Goal: Information Seeking & Learning: Learn about a topic

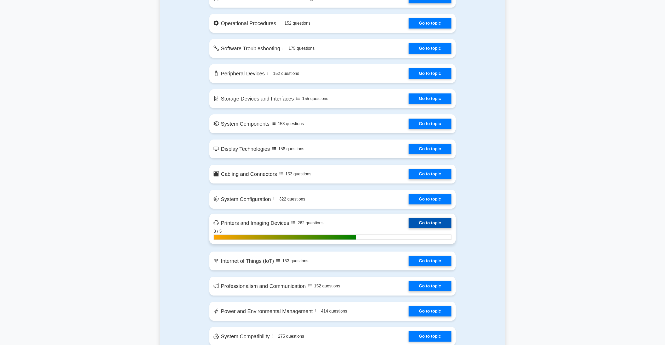
click at [442, 224] on link "Go to topic" at bounding box center [430, 223] width 43 height 10
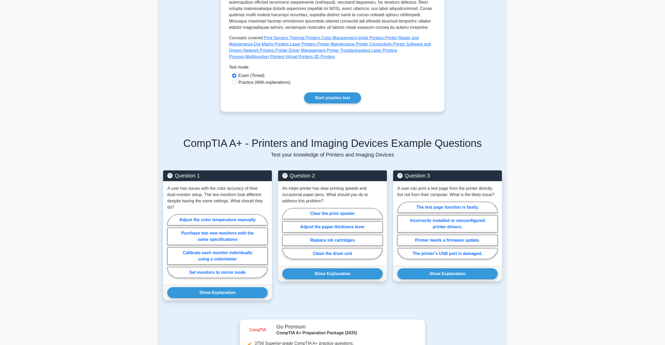
scroll to position [235, 0]
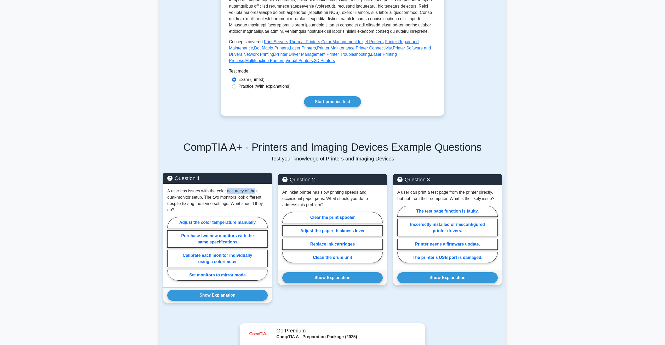
drag, startPoint x: 226, startPoint y: 190, endPoint x: 239, endPoint y: 189, distance: 12.8
click at [254, 191] on p "A user has issues with the color accuracy of their dual-monitor setup. The two …" at bounding box center [217, 200] width 100 height 25
drag, startPoint x: 182, startPoint y: 198, endPoint x: 248, endPoint y: 203, distance: 66.0
click at [248, 203] on p "A user has issues with the color accuracy of their dual-monitor setup. The two …" at bounding box center [217, 200] width 100 height 25
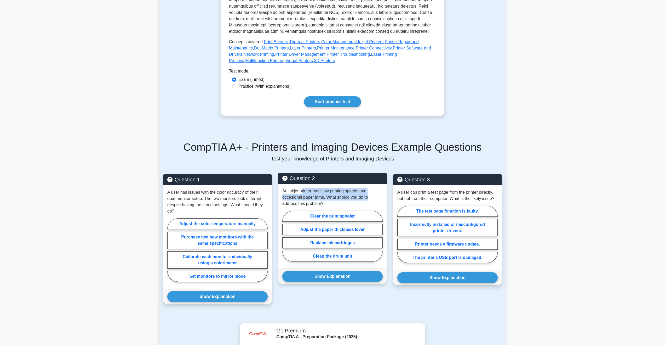
drag, startPoint x: 303, startPoint y: 191, endPoint x: 381, endPoint y: 195, distance: 78.8
click at [381, 195] on p "An inkjet printer has slow printing speeds and occasional paper jams. What shou…" at bounding box center [332, 197] width 100 height 19
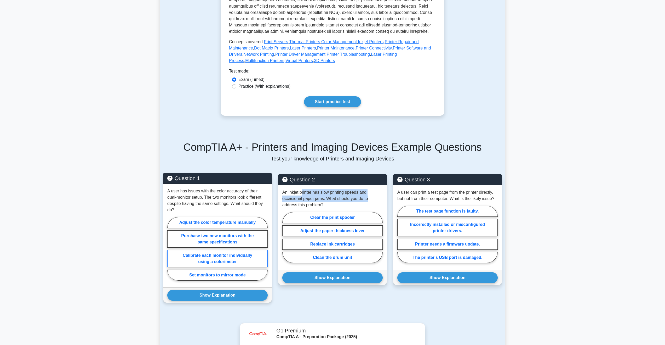
click at [241, 260] on label "Calibrate each monitor individually using a colorimeter" at bounding box center [217, 258] width 100 height 17
click at [171, 252] on input "Calibrate each monitor individually using a colorimeter" at bounding box center [168, 249] width 3 height 3
radio input "true"
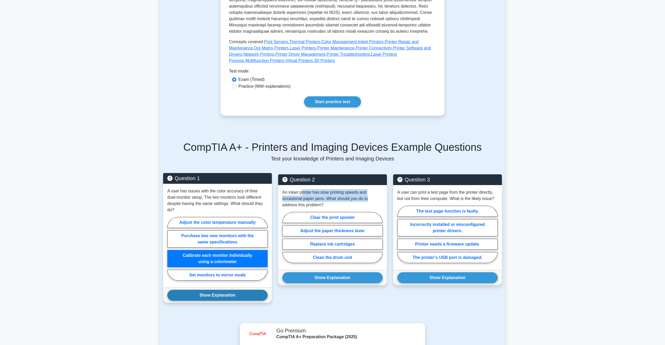
click at [216, 300] on button "Show Explanation" at bounding box center [217, 294] width 100 height 11
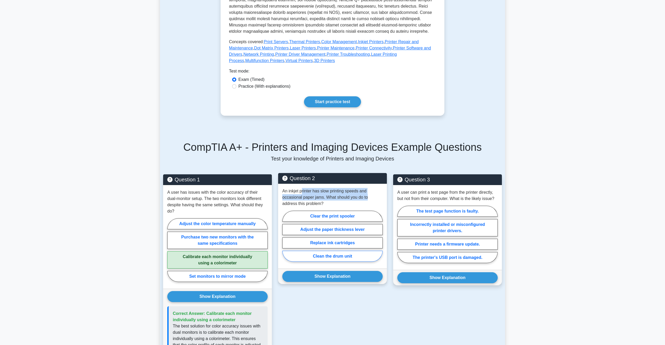
click at [344, 259] on label "Clean the drum unit" at bounding box center [332, 255] width 100 height 11
click at [286, 239] on input "Clean the drum unit" at bounding box center [283, 237] width 3 height 3
radio input "true"
click at [345, 258] on label "Clean the drum unit" at bounding box center [332, 255] width 100 height 11
click at [286, 239] on input "Clean the drum unit" at bounding box center [283, 237] width 3 height 3
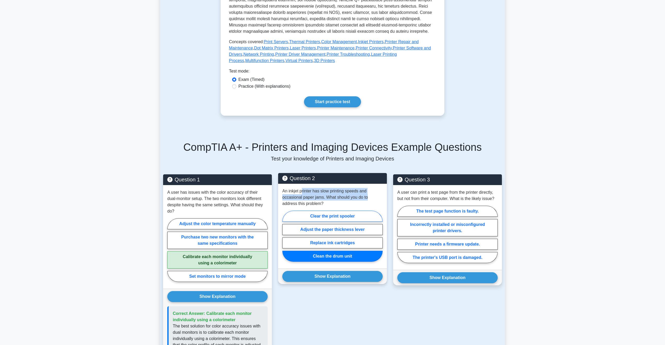
click at [350, 213] on label "Clear the print spooler" at bounding box center [332, 215] width 100 height 11
click at [286, 236] on input "Clear the print spooler" at bounding box center [283, 237] width 3 height 3
radio input "true"
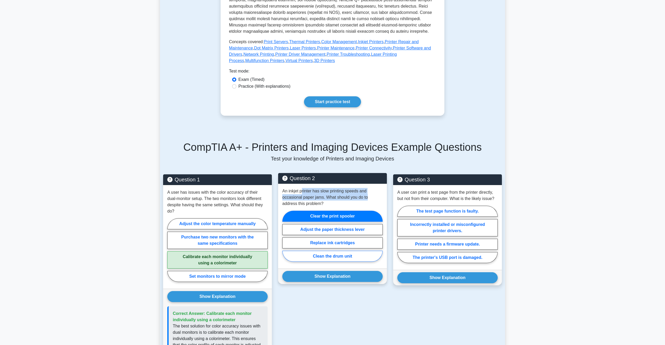
click at [341, 256] on label "Clean the drum unit" at bounding box center [332, 255] width 100 height 11
click at [286, 239] on input "Clean the drum unit" at bounding box center [283, 237] width 3 height 3
radio input "true"
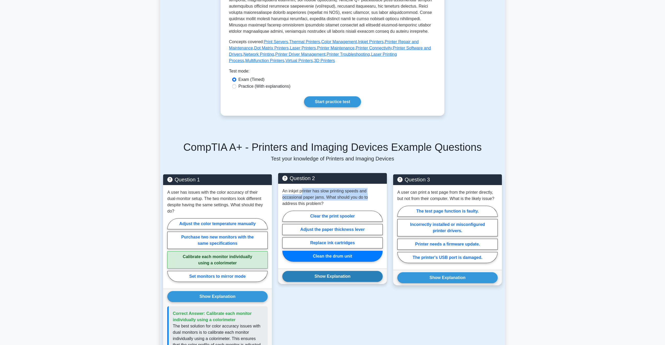
click at [337, 278] on button "Show Explanation" at bounding box center [332, 276] width 100 height 11
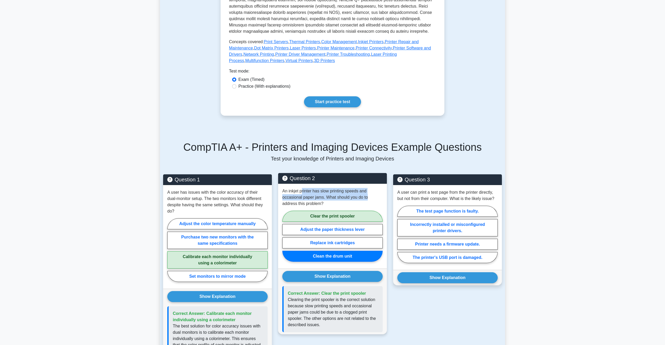
click at [357, 214] on label "Clear the print spooler" at bounding box center [332, 215] width 100 height 11
click at [286, 236] on input "Clear the print spooler" at bounding box center [283, 237] width 3 height 3
radio input "true"
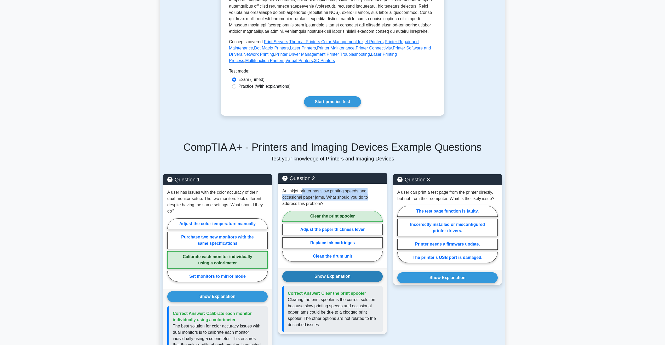
click at [352, 275] on button "Show Explanation" at bounding box center [332, 276] width 100 height 11
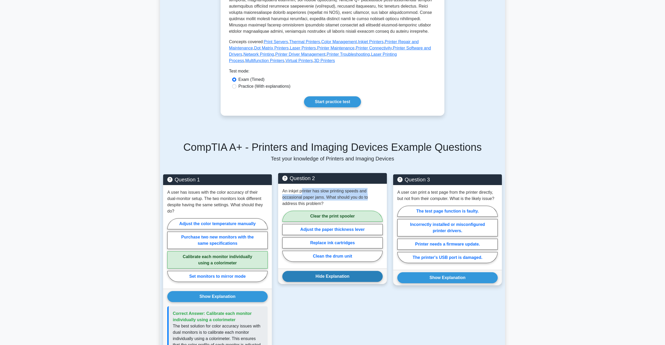
click at [352, 275] on button "Hide Explanation" at bounding box center [332, 276] width 100 height 11
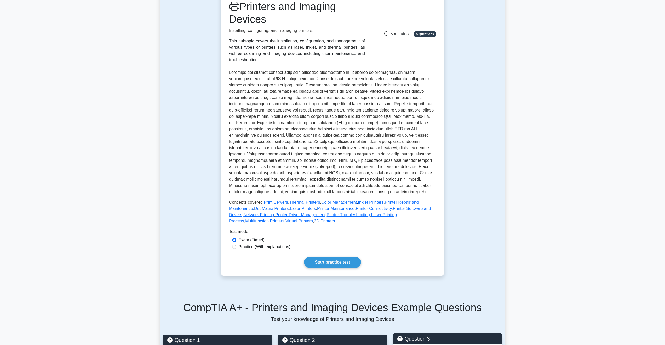
scroll to position [52, 0]
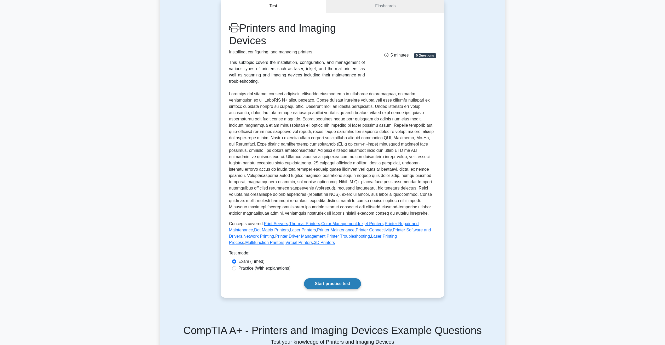
click at [332, 287] on link "Start practice test" at bounding box center [332, 283] width 57 height 11
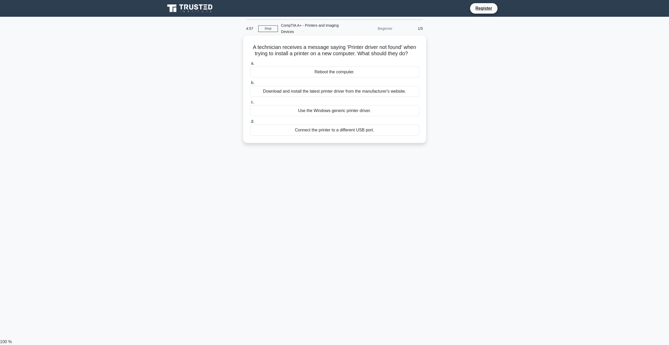
drag, startPoint x: 258, startPoint y: 45, endPoint x: 424, endPoint y: 54, distance: 166.2
click at [424, 54] on div "A technician receives a message saying 'Printer driver not found' when trying t…" at bounding box center [334, 89] width 179 height 103
click at [414, 59] on div "a. Reboot the computer. b. Download and install the latest printer driver from …" at bounding box center [335, 97] width 176 height 77
click at [380, 92] on div "Download and install the latest printer driver from the manufacturer's website." at bounding box center [334, 91] width 169 height 11
click at [250, 84] on input "b. Download and install the latest printer driver from the manufacturer's websi…" at bounding box center [250, 82] width 0 height 3
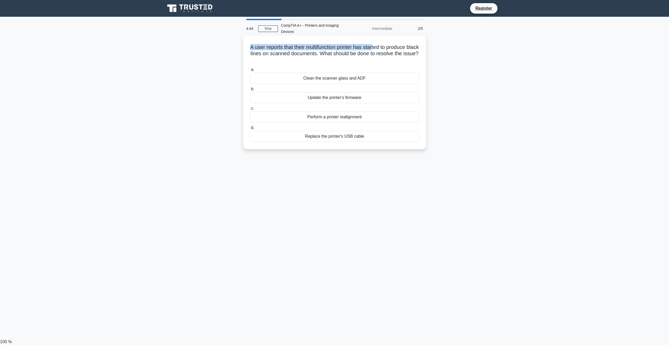
drag, startPoint x: 270, startPoint y: 47, endPoint x: 382, endPoint y: 49, distance: 112.2
click at [382, 49] on h5 "A user reports that their multifunction printer has started to produce black li…" at bounding box center [334, 53] width 170 height 19
click at [270, 28] on link "Stop" at bounding box center [268, 28] width 20 height 7
click at [255, 52] on h5 "A user reports that their multifunction printer has started to produce black li…" at bounding box center [334, 53] width 170 height 19
drag, startPoint x: 255, startPoint y: 49, endPoint x: 419, endPoint y: 58, distance: 163.7
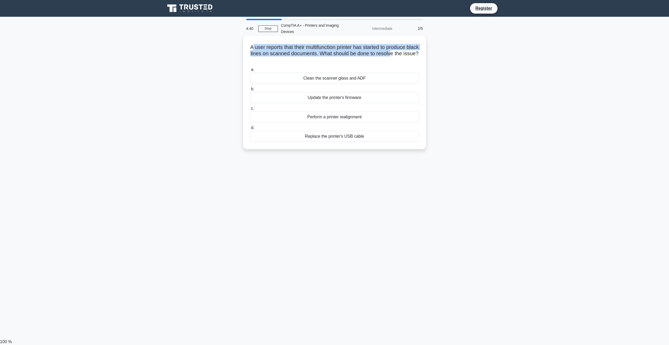
click at [409, 55] on h5 "A user reports that their multifunction printer has started to produce black li…" at bounding box center [334, 53] width 170 height 19
click at [409, 54] on h5 "A user reports that their multifunction printer has started to produce black li…" at bounding box center [334, 53] width 170 height 19
click at [371, 119] on div "Perform a printer realignment" at bounding box center [334, 116] width 169 height 11
click at [250, 110] on input "c. Perform a printer realignment" at bounding box center [250, 108] width 0 height 3
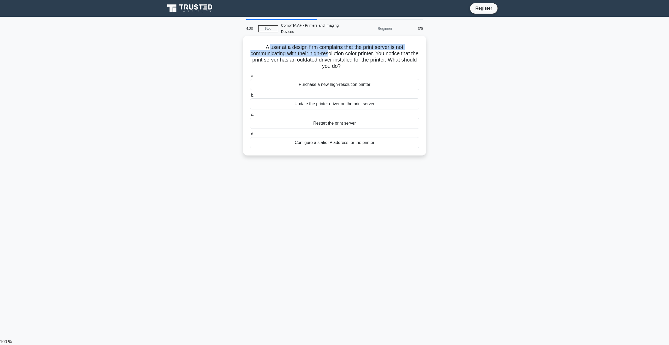
drag, startPoint x: 271, startPoint y: 47, endPoint x: 333, endPoint y: 54, distance: 62.0
click at [333, 54] on h5 "A user at a design firm complains that the print server is not communicating wi…" at bounding box center [334, 57] width 170 height 26
click at [385, 62] on h5 "A user at a design firm complains that the print server is not communicating wi…" at bounding box center [334, 57] width 170 height 26
click at [346, 106] on div "Update the printer driver on the print server" at bounding box center [334, 103] width 169 height 11
click at [250, 97] on input "b. Update the printer driver on the print server" at bounding box center [250, 95] width 0 height 3
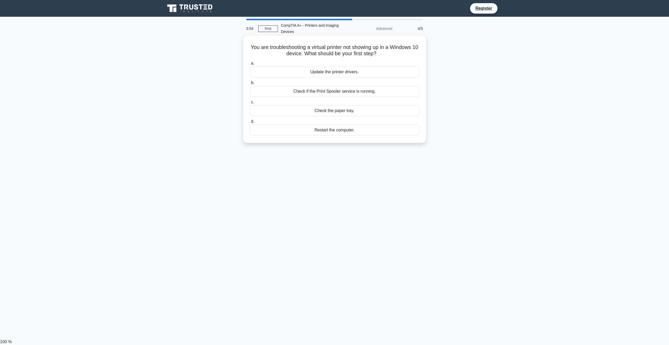
click at [326, 91] on div "Check if the Print Spooler service is running." at bounding box center [334, 91] width 169 height 11
click at [250, 84] on input "b. Check if the Print Spooler service is running." at bounding box center [250, 82] width 0 height 3
click at [341, 110] on div "Regular cleaning cycles" at bounding box center [334, 110] width 169 height 11
click at [250, 104] on input "c. Regular cleaning cycles" at bounding box center [250, 101] width 0 height 3
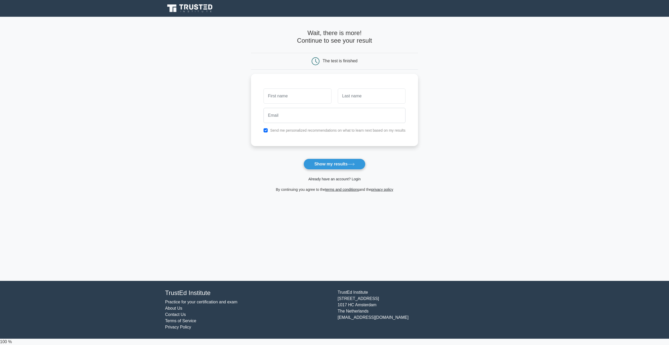
click at [328, 181] on link "Already have an account? Login" at bounding box center [334, 179] width 52 height 4
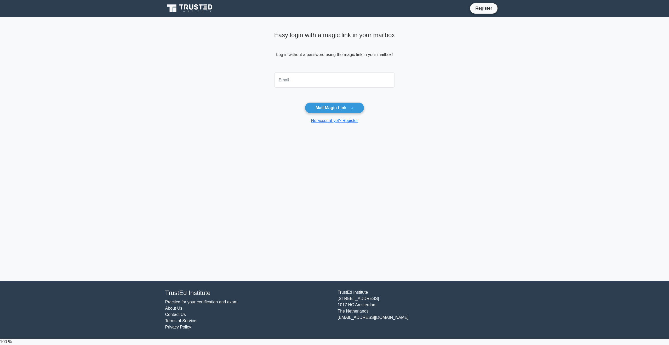
click at [316, 76] on input "email" at bounding box center [334, 79] width 121 height 15
type input "[EMAIL_ADDRESS][DOMAIN_NAME]"
click at [324, 111] on button "Mail Magic Link" at bounding box center [334, 107] width 59 height 11
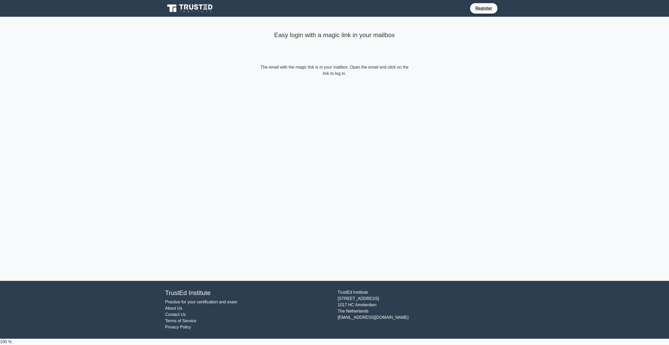
click at [399, 75] on form "The email with the magic link is in your mailbox. Open the email and click on t…" at bounding box center [334, 70] width 151 height 13
